Goal: Task Accomplishment & Management: Manage account settings

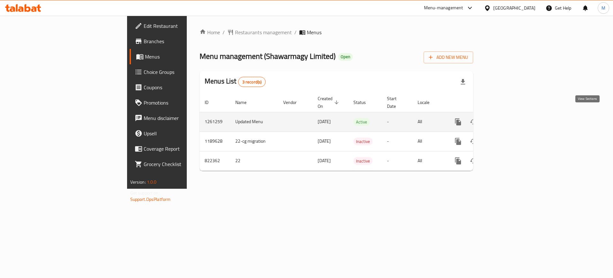
click at [512, 115] on link "enhanced table" at bounding box center [504, 121] width 15 height 15
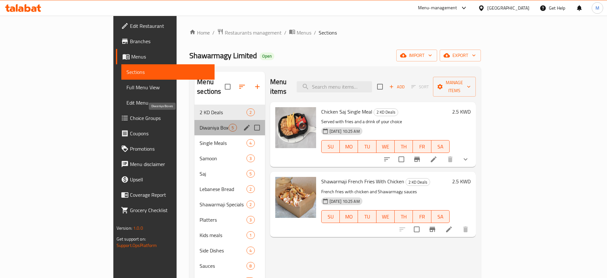
click at [200, 124] on span "Diwaniya Boxes" at bounding box center [214, 128] width 29 height 8
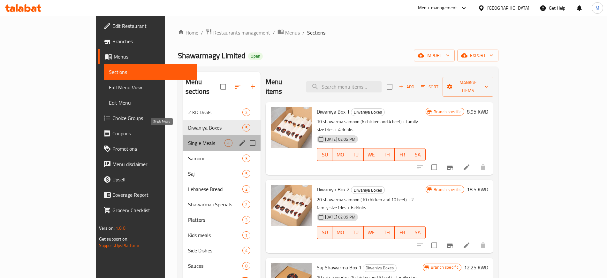
click at [188, 139] on span "Single Meals" at bounding box center [206, 143] width 36 height 8
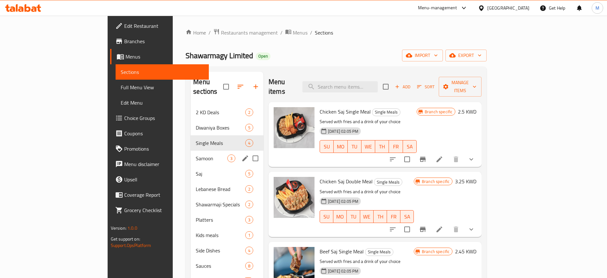
click at [191, 150] on div "Samoon 3" at bounding box center [227, 157] width 73 height 15
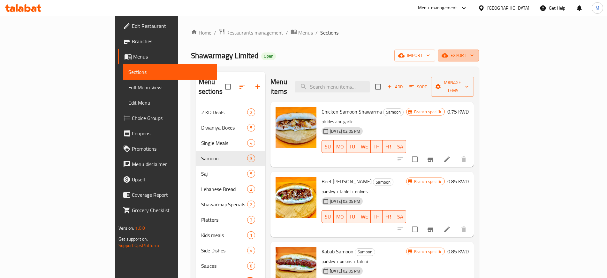
click at [479, 60] on button "export" at bounding box center [458, 56] width 41 height 12
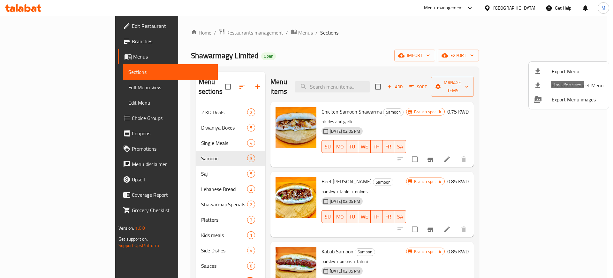
click at [561, 100] on span "Export Menu images" at bounding box center [578, 100] width 52 height 8
click at [360, 46] on div at bounding box center [306, 139] width 613 height 278
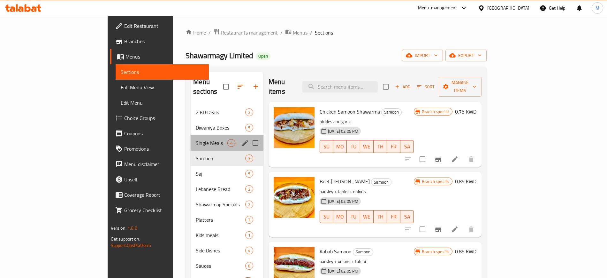
click at [191, 140] on div "Single Meals 4" at bounding box center [227, 142] width 73 height 15
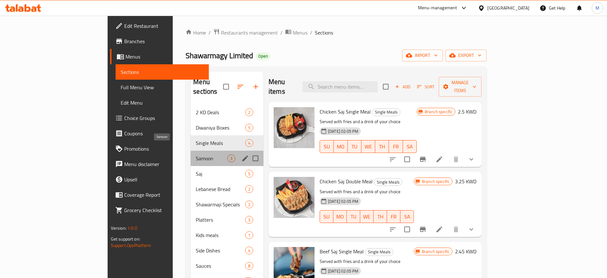
click at [196, 154] on span "Samoon" at bounding box center [212, 158] width 32 height 8
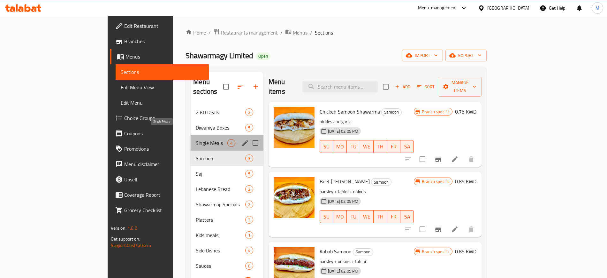
click at [196, 139] on span "Single Meals" at bounding box center [212, 143] width 32 height 8
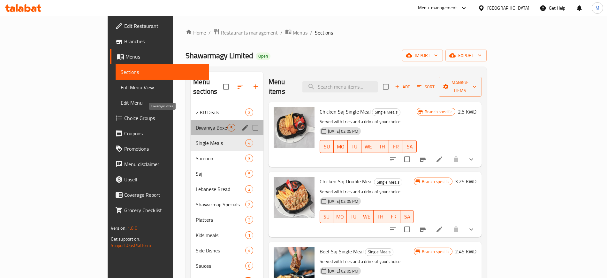
click at [196, 124] on span "Diwaniya Boxes" at bounding box center [212, 128] width 32 height 8
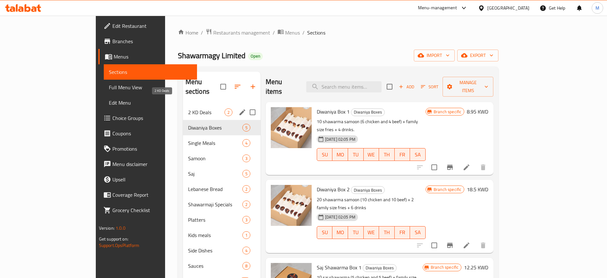
click at [188, 108] on span "2 KD Deals" at bounding box center [206, 112] width 36 height 8
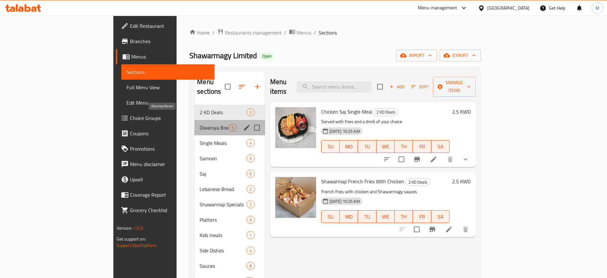
click at [200, 124] on span "Diwaniya Boxes" at bounding box center [214, 128] width 29 height 8
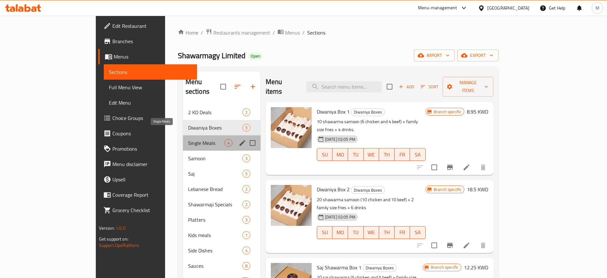
click at [188, 139] on span "Single Meals" at bounding box center [206, 143] width 36 height 8
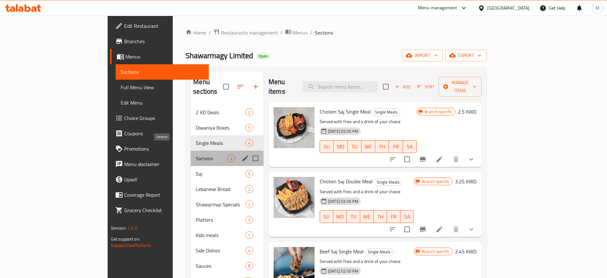
click at [196, 154] on span "Samoon" at bounding box center [212, 158] width 32 height 8
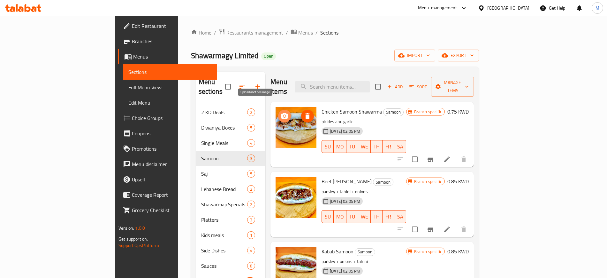
click at [278, 112] on span "upload picture" at bounding box center [284, 116] width 13 height 8
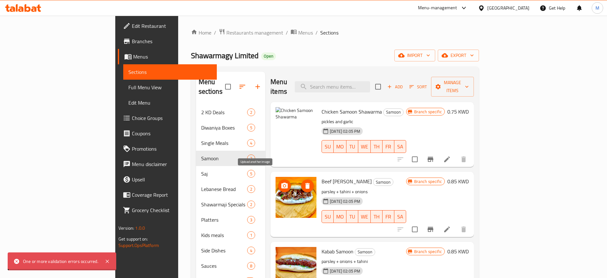
click at [278, 182] on span "upload picture" at bounding box center [284, 186] width 13 height 8
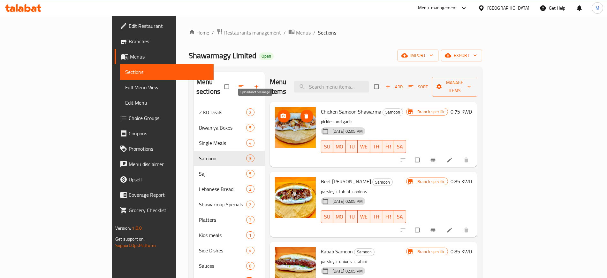
click at [280, 113] on icon "upload picture" at bounding box center [282, 115] width 5 height 5
click at [348, 29] on ol "Home / Restaurants management / Menus / Sections" at bounding box center [336, 32] width 294 height 8
click at [384, 125] on div "13-10-2024 02:05 PM SU MO TU WE TH FR SA" at bounding box center [363, 142] width 90 height 35
click at [30, 12] on div at bounding box center [23, 8] width 46 height 13
click at [30, 8] on icon at bounding box center [28, 8] width 6 height 8
